Goal: Task Accomplishment & Management: Manage account settings

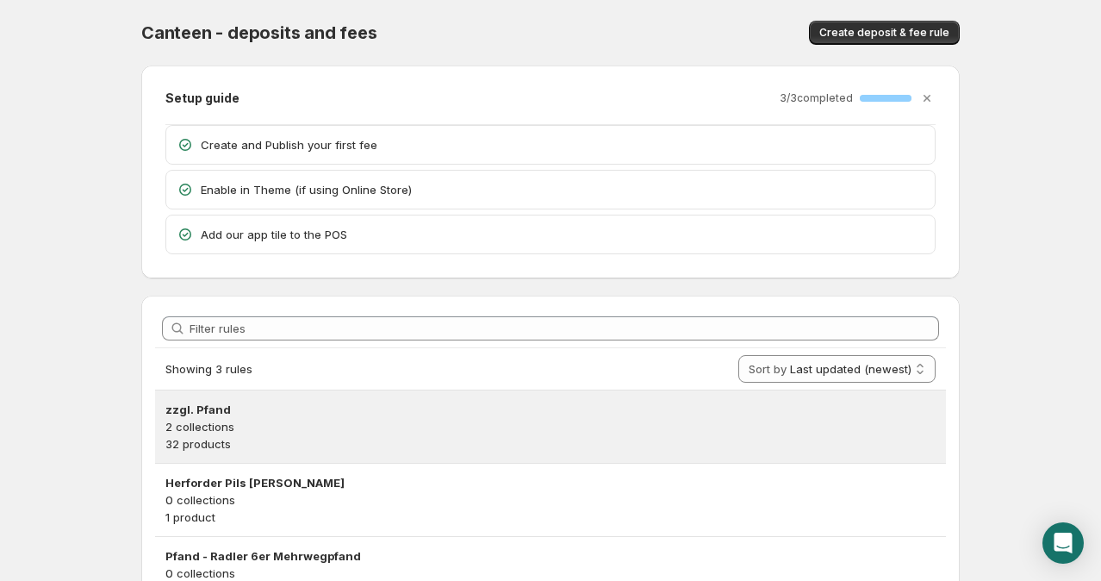
scroll to position [96, 0]
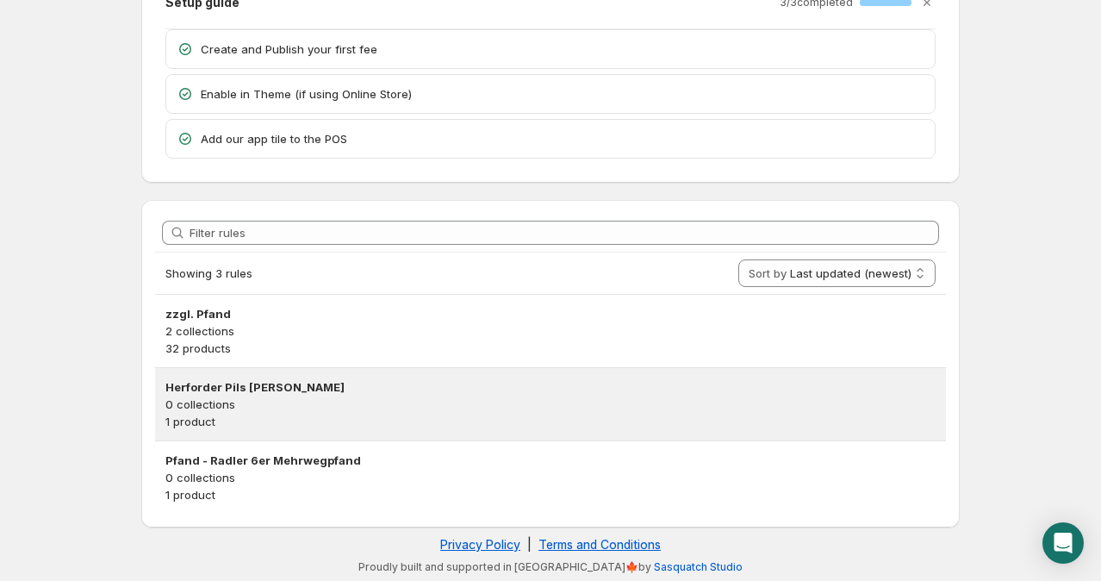
click at [296, 388] on h3 "Herforder Pils [PERSON_NAME]" at bounding box center [550, 386] width 771 height 17
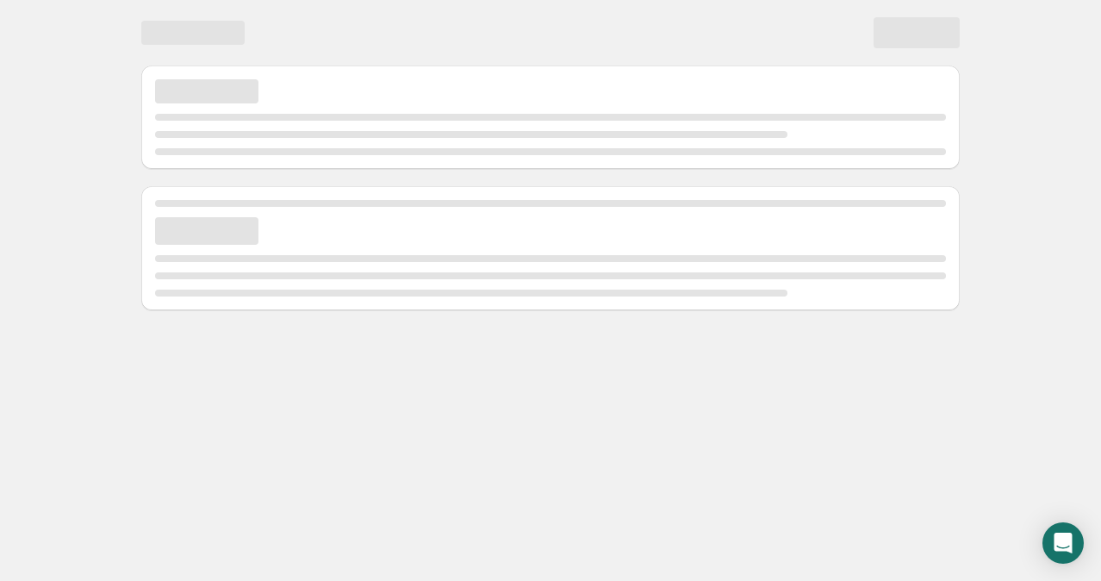
scroll to position [0, 0]
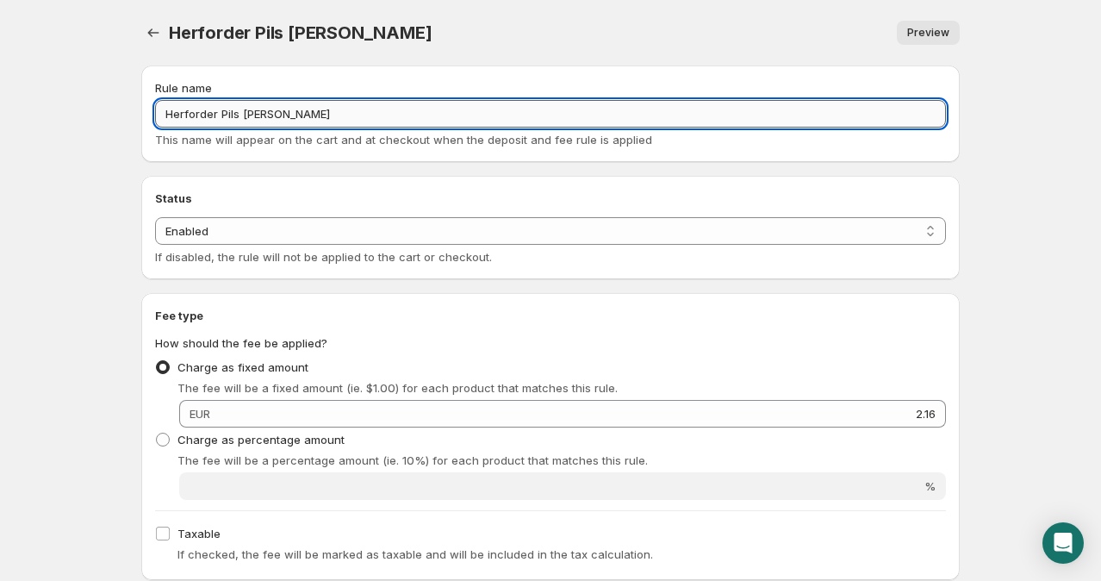
click at [279, 109] on input "Herforder Pils [PERSON_NAME]" at bounding box center [550, 114] width 791 height 28
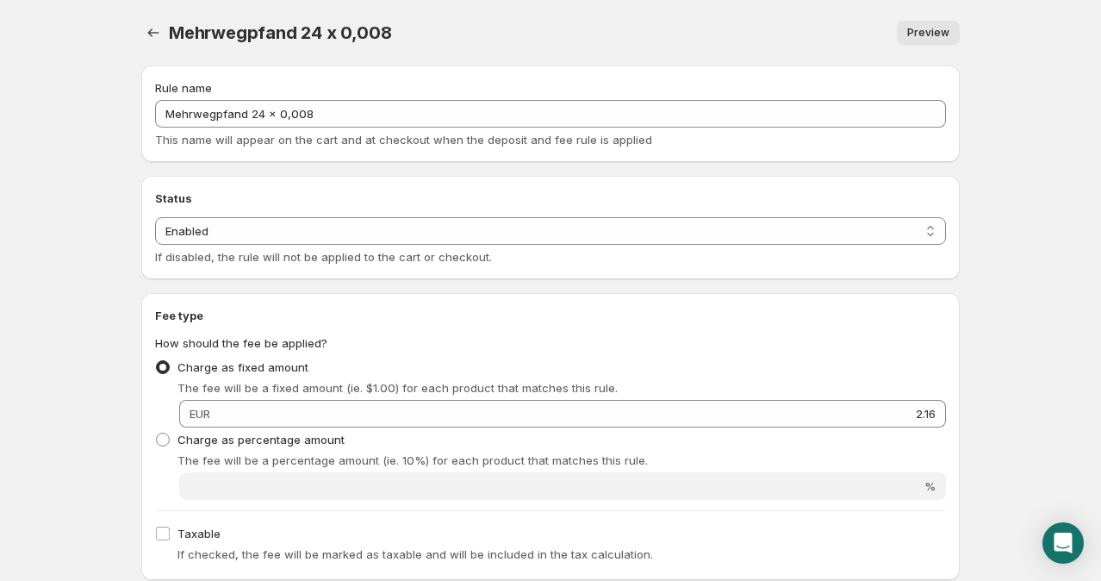
click at [101, 305] on body "Home Help Mehrwegpfand 24 x 0,008. This page is ready Mehrwegpfand 24 x 0,008 P…" at bounding box center [550, 290] width 1101 height 581
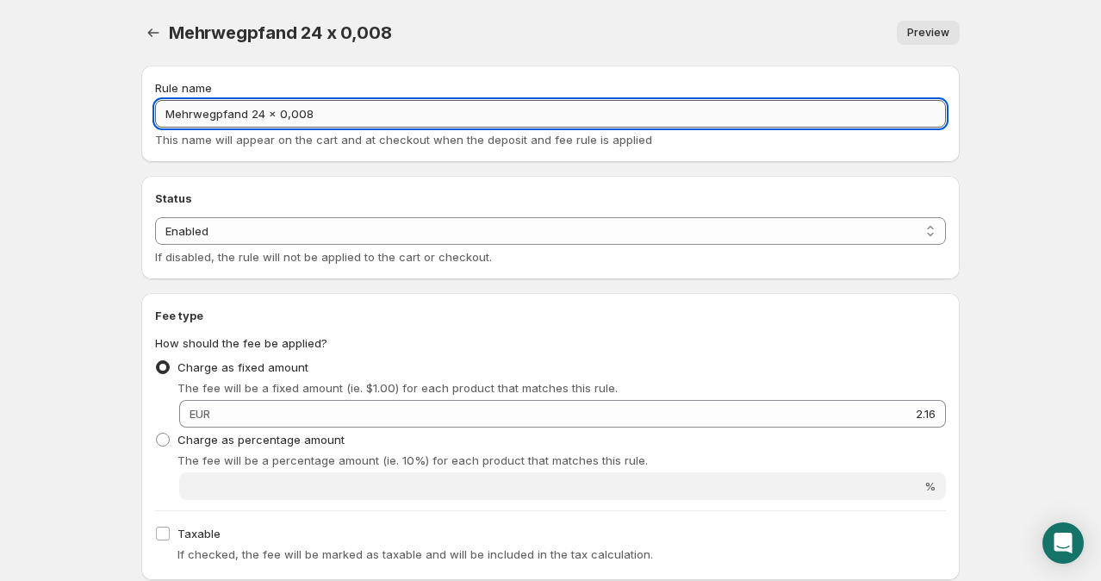
click at [337, 119] on input "Mehrwegpfand 24 x 0,008" at bounding box center [550, 114] width 791 height 28
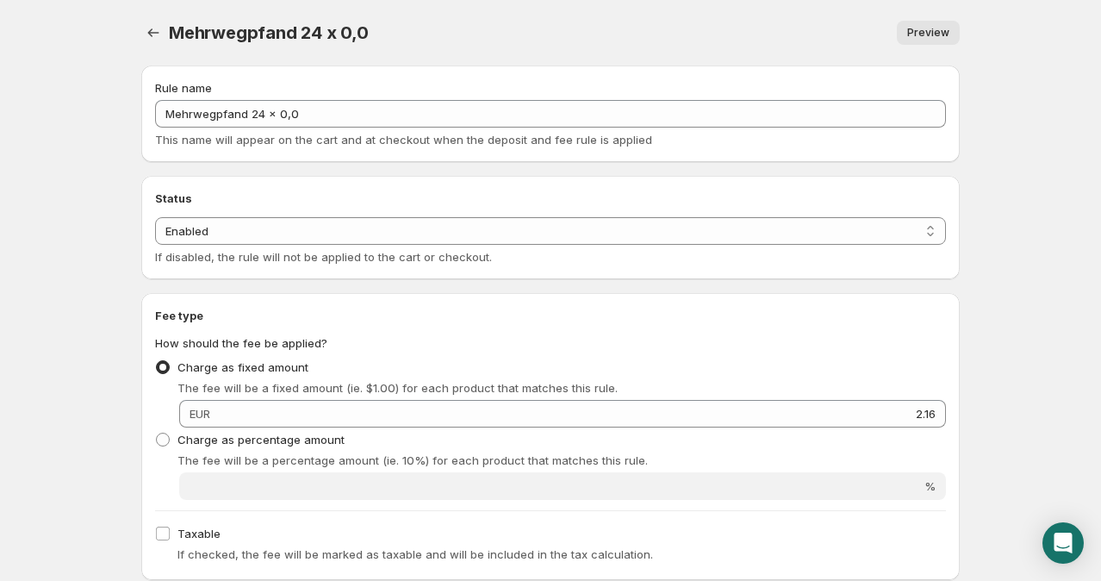
click at [94, 264] on body "Home Help Mehrwegpfand 24 x 0,0. This page is ready Mehrwegpfand 24 x 0,0 Previ…" at bounding box center [550, 290] width 1101 height 581
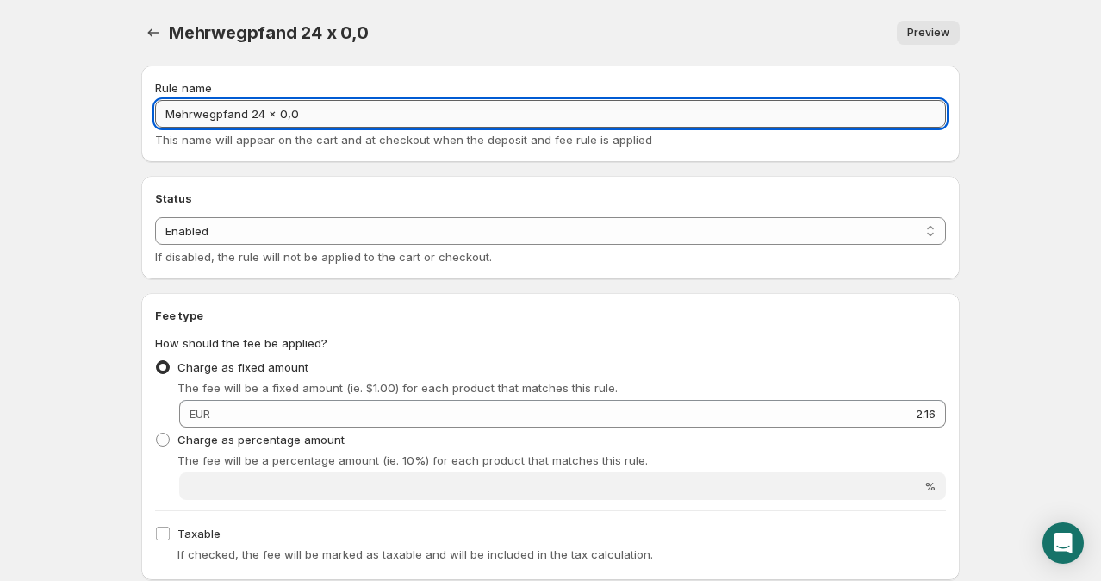
click at [326, 118] on input "Mehrwegpfand 24 x 0,0" at bounding box center [550, 114] width 791 height 28
click at [259, 114] on input "Mehrwegpfand 24 x 0,08€" at bounding box center [550, 114] width 791 height 28
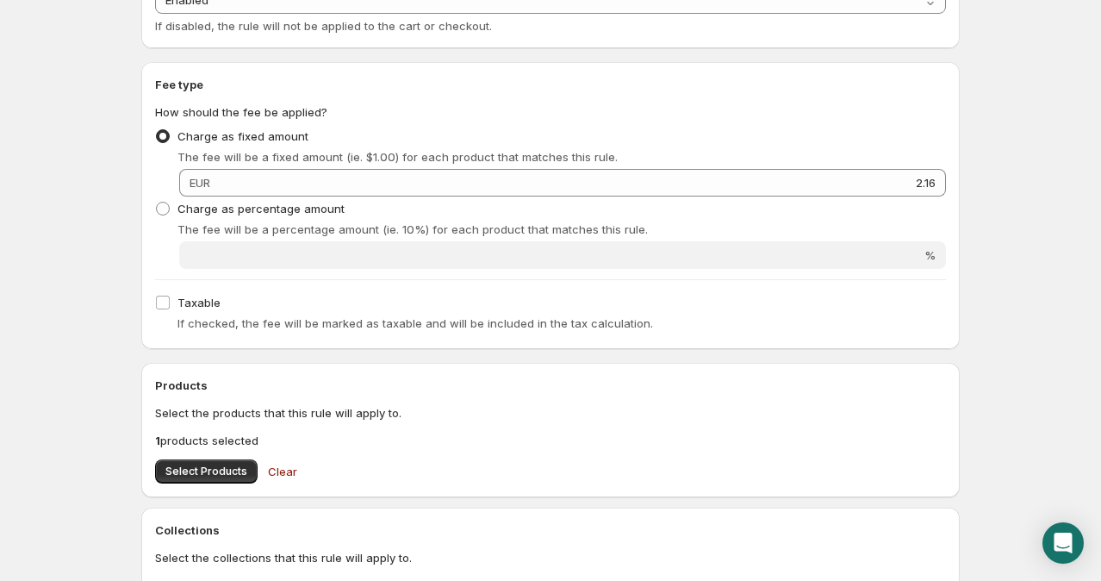
scroll to position [230, 0]
type input "Mehrwegpfand 27 x 0,08€"
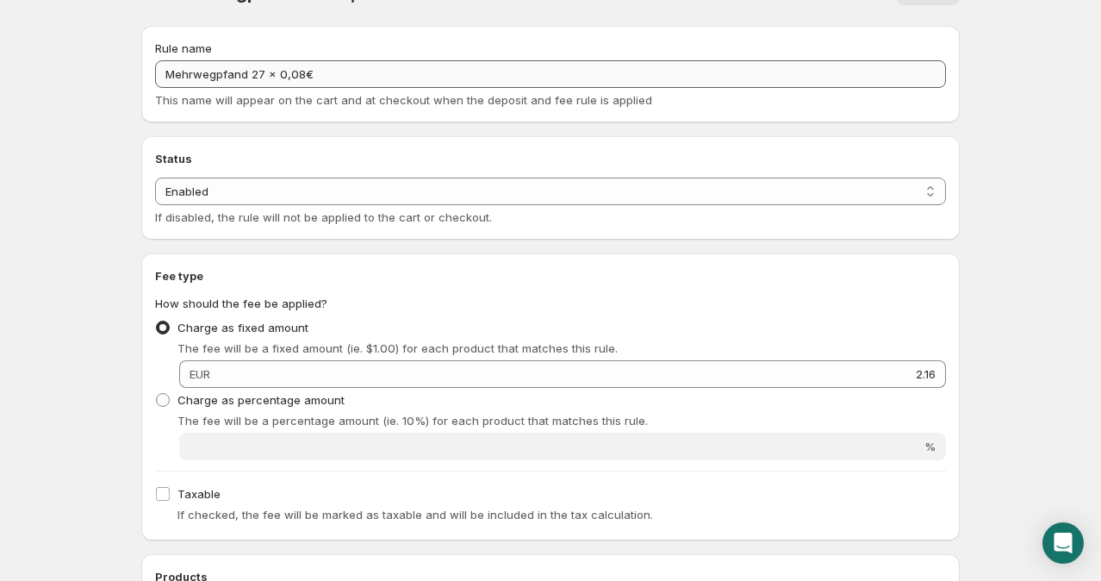
scroll to position [0, 0]
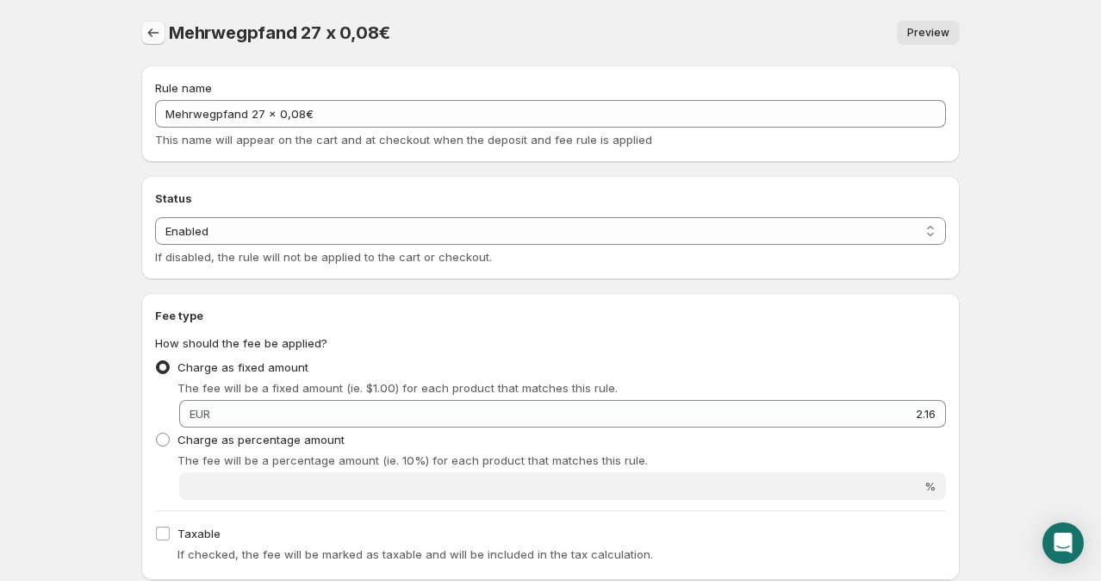
click at [147, 36] on icon "Settings" at bounding box center [153, 32] width 17 height 17
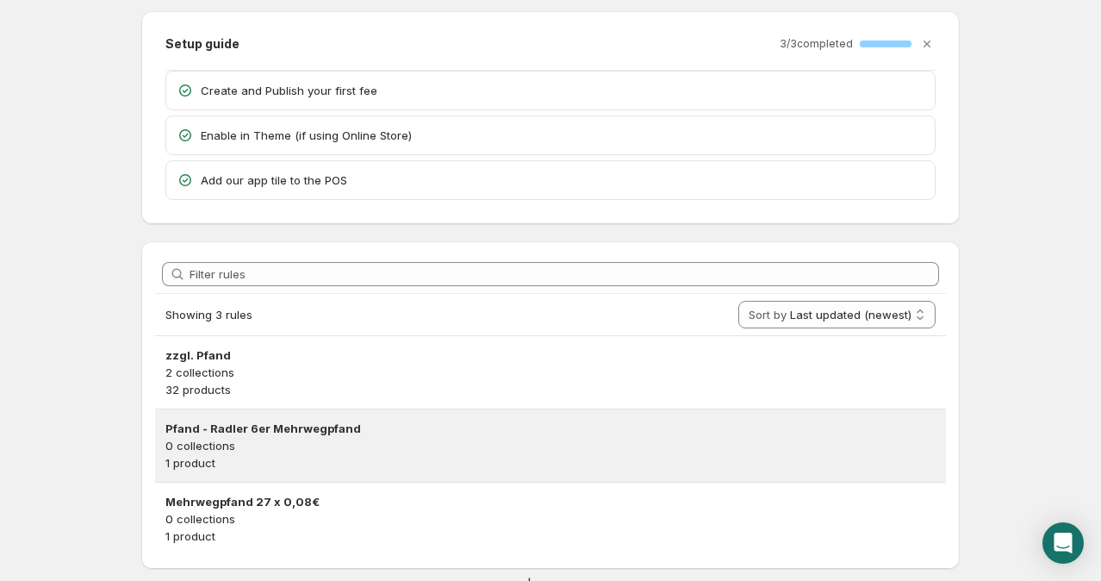
scroll to position [57, 0]
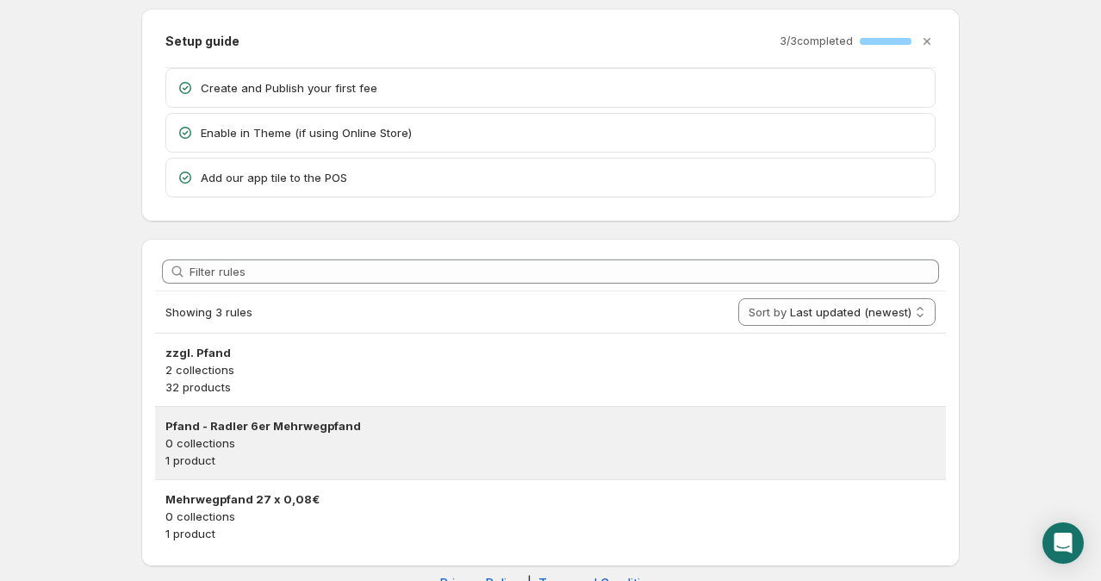
click at [235, 422] on h3 "Pfand - Radler 6er Mehrwegpfand" at bounding box center [550, 425] width 771 height 17
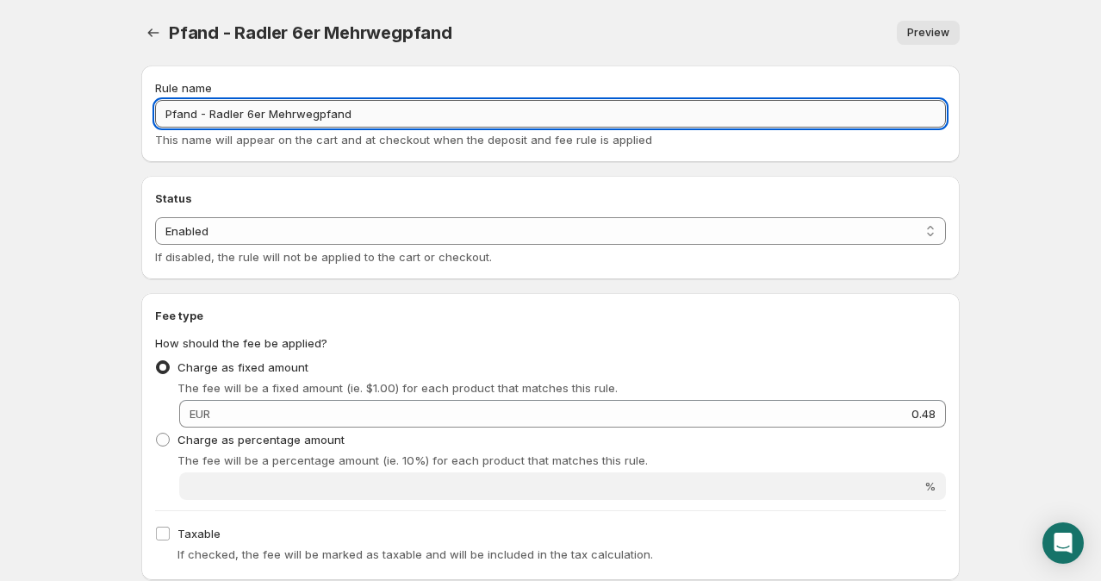
click at [207, 114] on input "Pfand - Radler 6er Mehrwegpfand" at bounding box center [550, 114] width 791 height 28
click at [223, 109] on input "Radler 6er Mehrwegpfand" at bounding box center [550, 114] width 791 height 28
drag, startPoint x: 223, startPoint y: 109, endPoint x: 242, endPoint y: 107, distance: 19.0
click at [242, 107] on input "Radler 6 x 0,08 Mehrwegpfand" at bounding box center [550, 114] width 791 height 28
click at [245, 109] on input "Radler 6 x 0,08 Mehrwegpfand" at bounding box center [550, 114] width 791 height 28
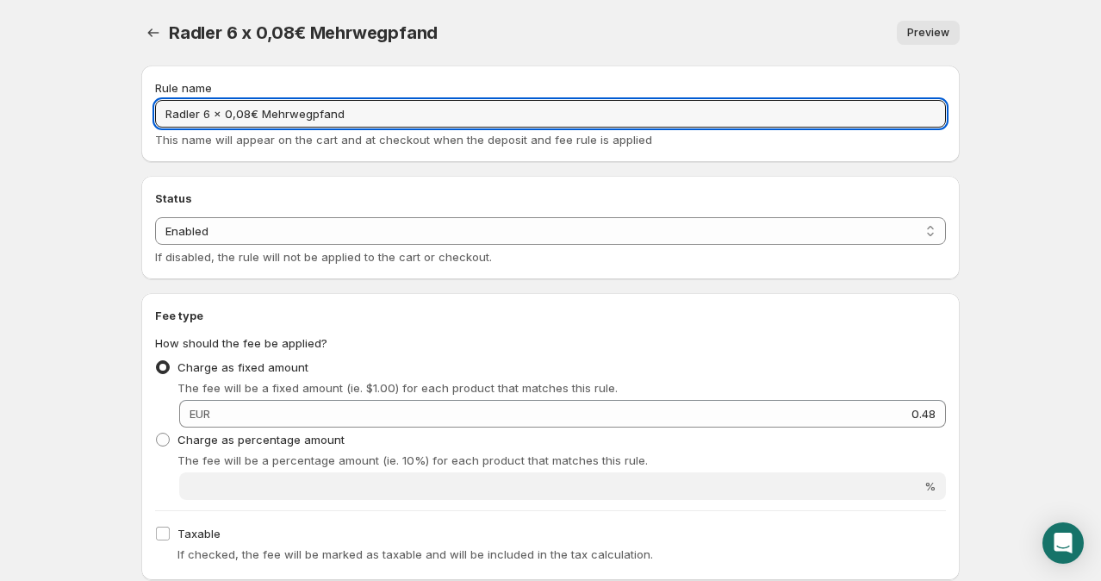
type input "Radler 6 x 0,08€ Mehrwegpfand"
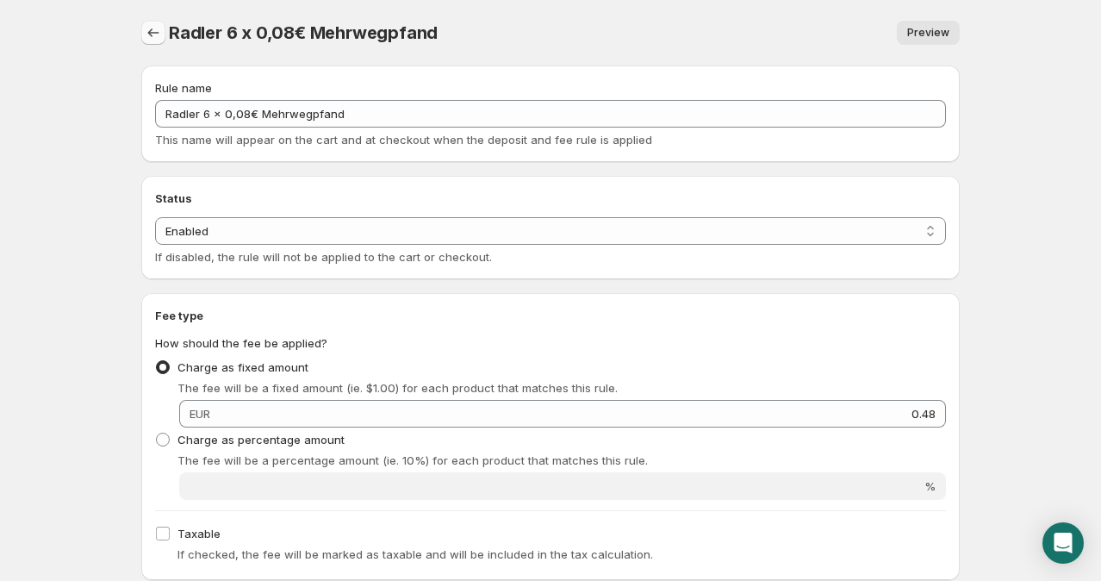
click at [164, 34] on button "Settings" at bounding box center [153, 33] width 24 height 24
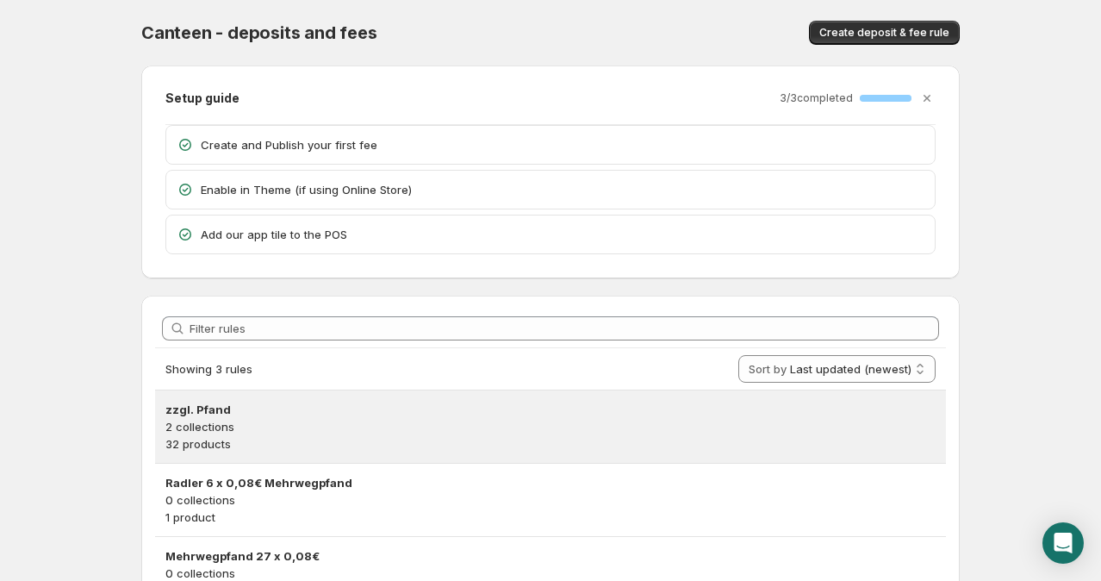
click at [218, 408] on h3 "zzgl. Pfand" at bounding box center [550, 409] width 771 height 17
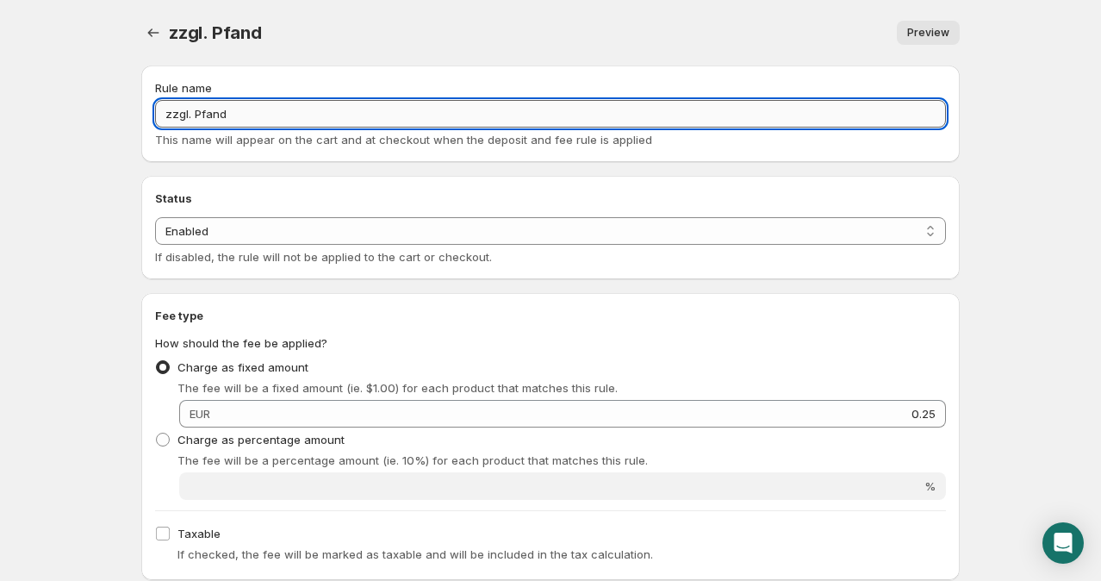
click at [190, 112] on input "zzgl. Pfand" at bounding box center [550, 114] width 791 height 28
type input "Einwegpfand"
